Goal: Navigation & Orientation: Find specific page/section

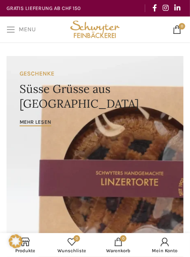
click at [12, 30] on span "Open mobile menu" at bounding box center [11, 29] width 9 height 9
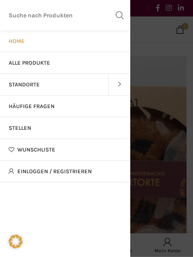
click at [32, 88] on link "Standorte" at bounding box center [54, 85] width 108 height 22
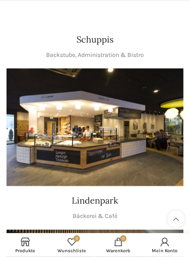
scroll to position [545, 0]
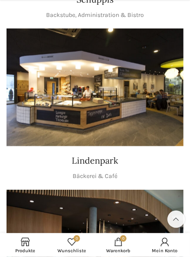
click at [85, 107] on img "1 / 1" at bounding box center [95, 88] width 177 height 118
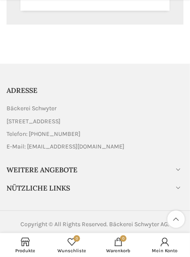
scroll to position [1707, 0]
